Goal: Find specific page/section: Find specific page/section

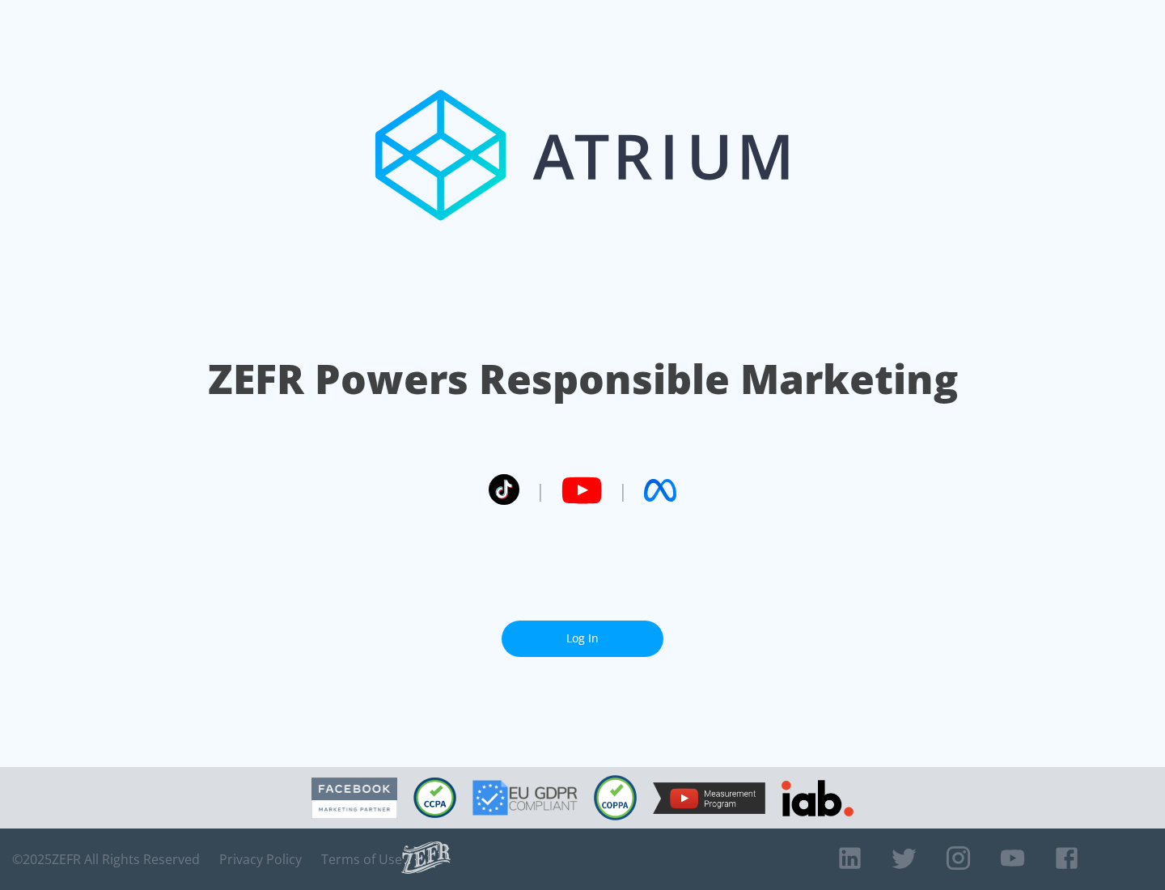
click at [582, 632] on link "Log In" at bounding box center [583, 639] width 162 height 36
